Goal: Check status: Check status

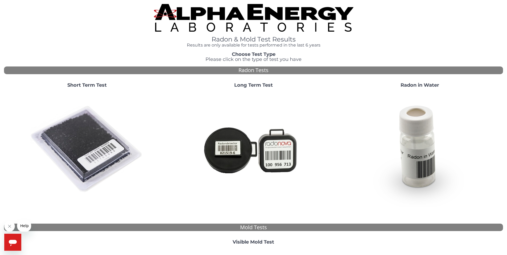
click at [87, 85] on strong "Short Term Test" at bounding box center [86, 85] width 39 height 6
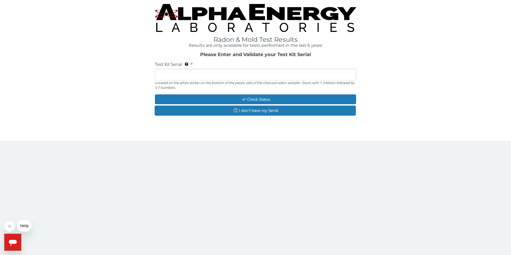
click at [199, 74] on input "Test Kit Serial Located on the white sticker on the bottom of the plastic side …" at bounding box center [255, 74] width 201 height 11
type input "AA729945"
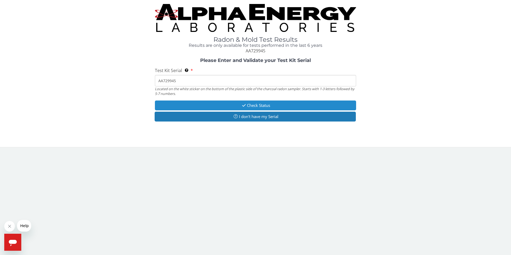
click at [269, 106] on button "Check Status" at bounding box center [255, 106] width 201 height 10
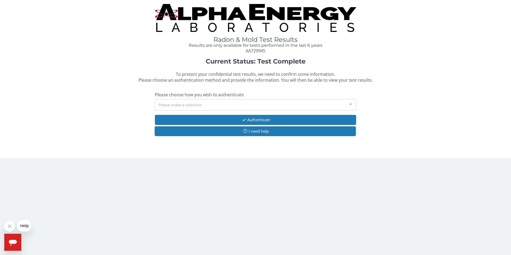
click at [349, 102] on div at bounding box center [350, 105] width 11 height 10
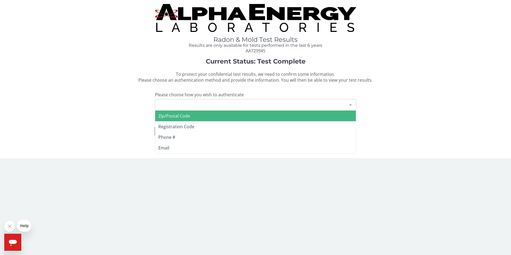
click at [321, 113] on span "Zip/Postal Code" at bounding box center [255, 116] width 201 height 11
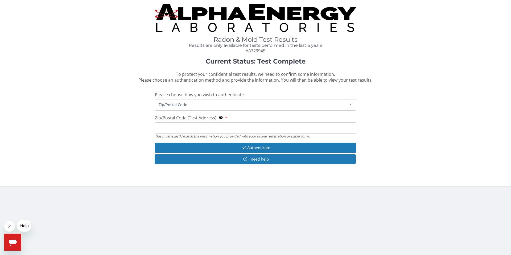
click at [194, 128] on input "Zip/Postal Code (Test Address) This must exactly match the information you prov…" at bounding box center [255, 128] width 201 height 11
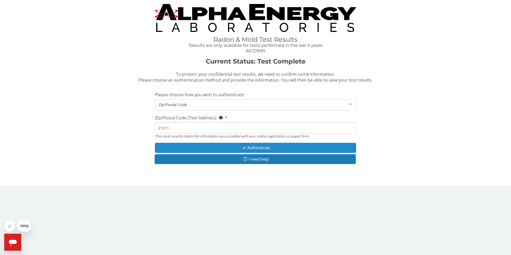
type input "21211"
click at [261, 145] on button "Authenticate" at bounding box center [255, 148] width 201 height 10
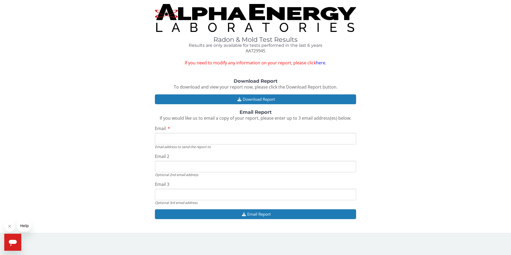
click at [308, 138] on input "Email" at bounding box center [255, 138] width 201 height 11
type input "[PERSON_NAME][EMAIL_ADDRESS][PERSON_NAME][DOMAIN_NAME]"
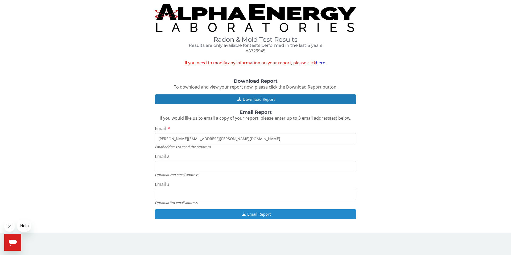
click at [253, 214] on button "Email Report" at bounding box center [255, 215] width 201 height 10
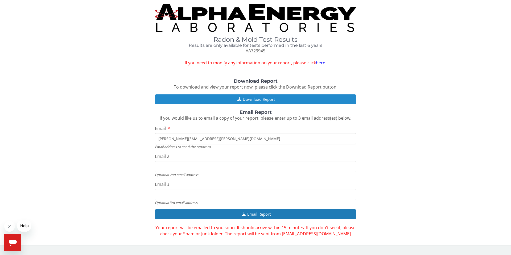
click at [263, 99] on button "Download Report" at bounding box center [255, 100] width 201 height 10
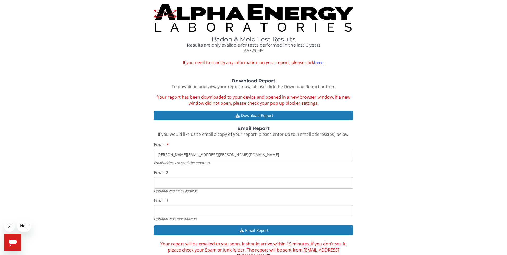
click at [193, 10] on img at bounding box center [254, 18] width 200 height 28
